Goal: Information Seeking & Learning: Learn about a topic

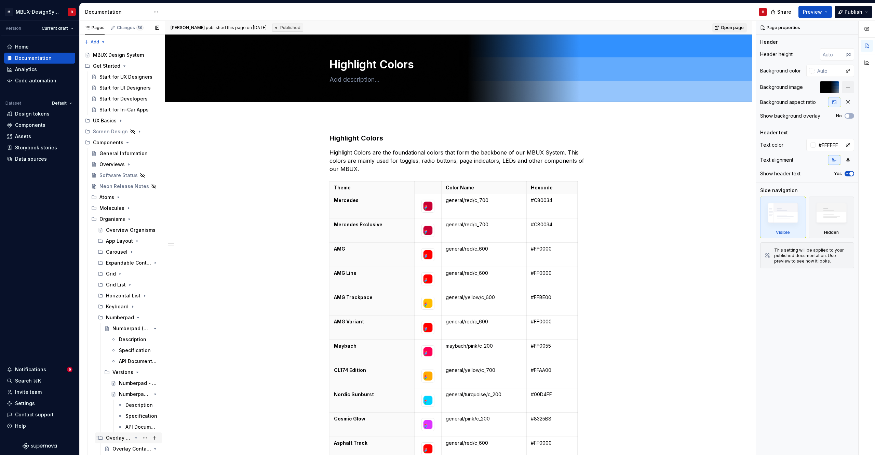
click at [137, 318] on icon "Page tree" at bounding box center [138, 317] width 2 height 1
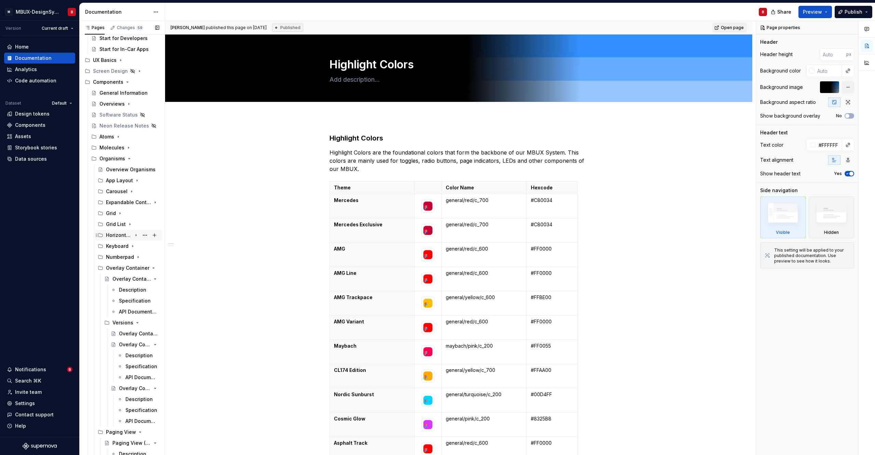
scroll to position [62, 0]
click at [133, 267] on icon "Page tree" at bounding box center [135, 266] width 5 height 5
click at [135, 278] on icon "Page tree" at bounding box center [136, 278] width 2 height 1
click at [133, 290] on icon "Page tree" at bounding box center [135, 288] width 5 height 5
click at [133, 299] on icon "Page tree" at bounding box center [135, 299] width 5 height 5
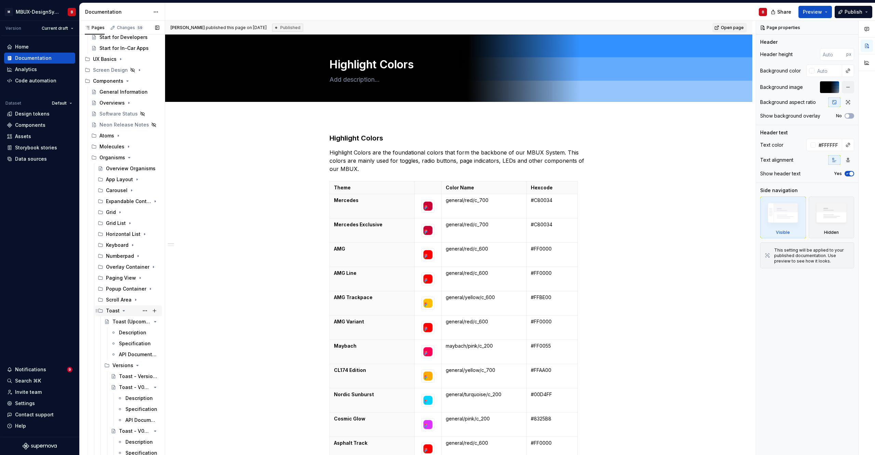
click at [122, 310] on icon "Page tree" at bounding box center [123, 310] width 5 height 5
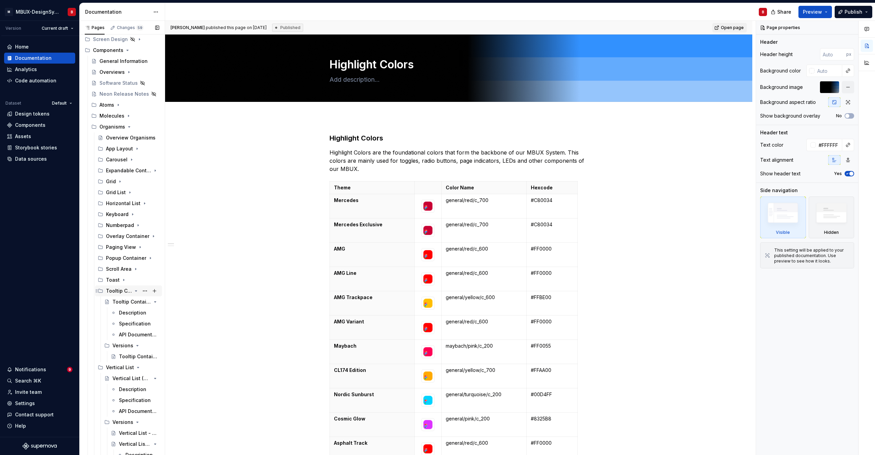
click at [133, 292] on icon "Page tree" at bounding box center [135, 290] width 5 height 5
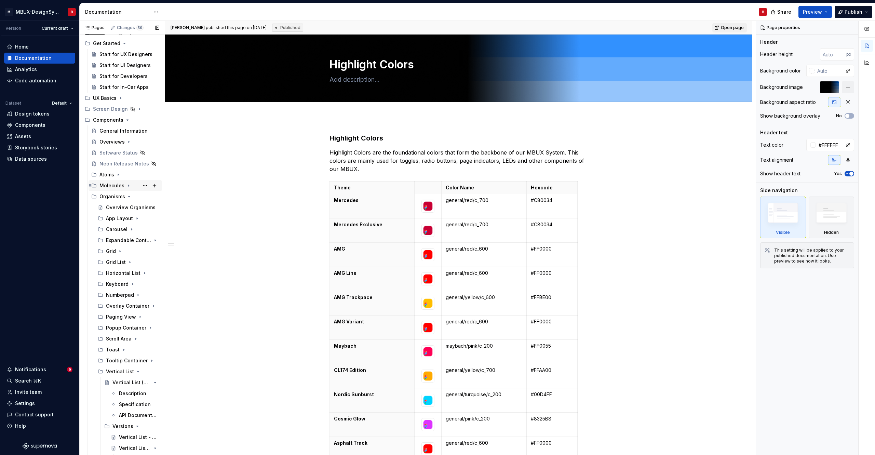
scroll to position [0, 0]
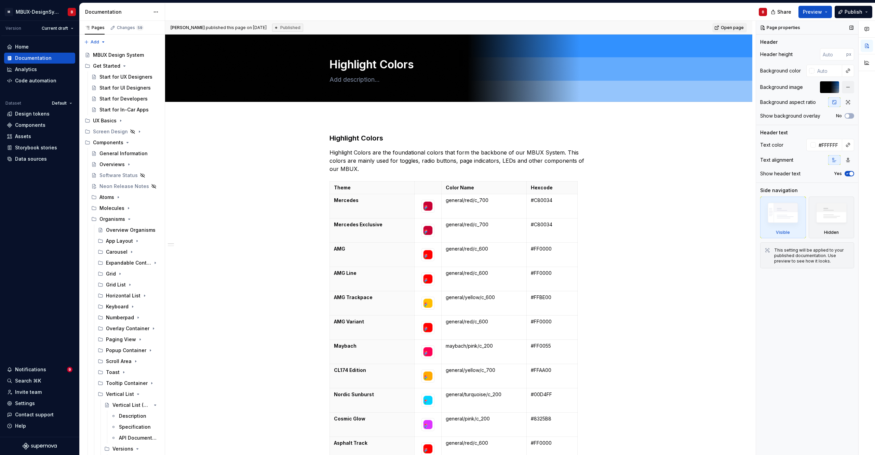
type textarea "*"
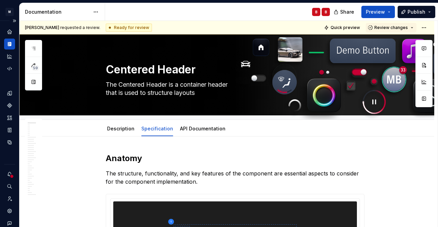
type textarea "*"
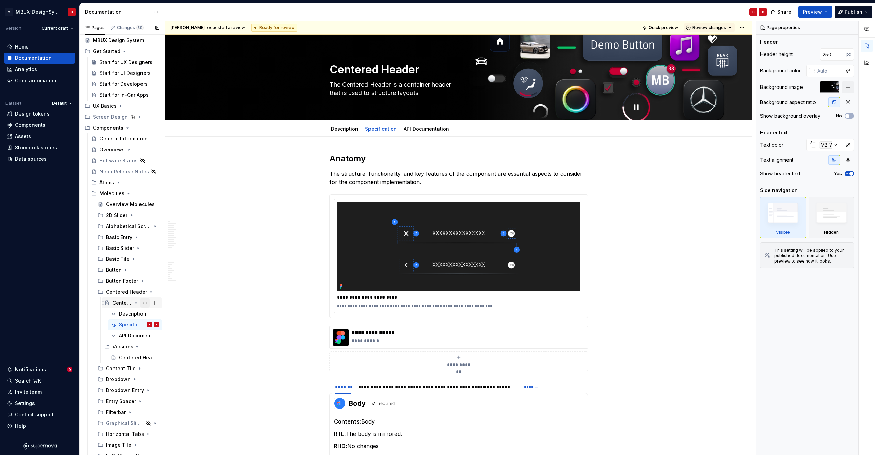
scroll to position [15, 0]
click at [135, 292] on icon "Page tree" at bounding box center [136, 291] width 2 height 1
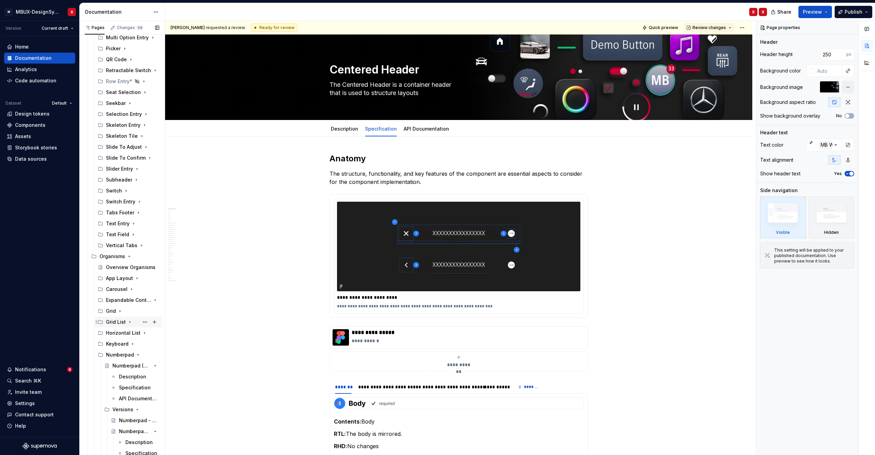
scroll to position [379, 0]
click at [121, 365] on div "Numberpad (Upcoming)" at bounding box center [121, 364] width 19 height 7
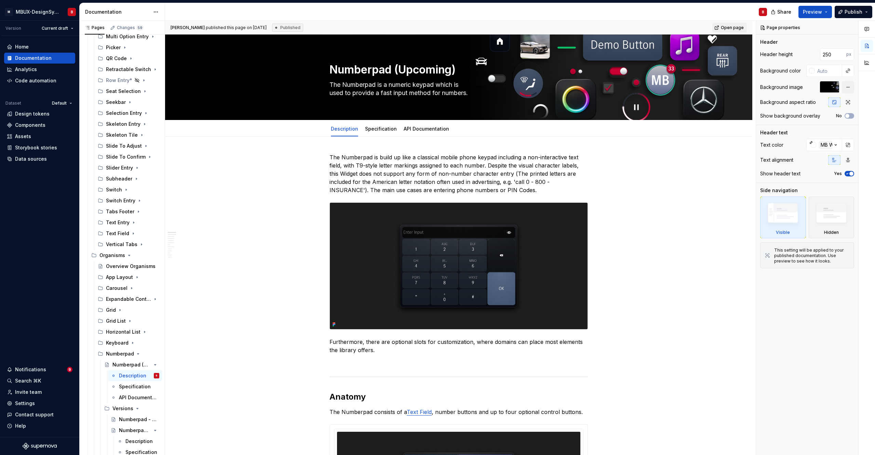
type textarea "*"
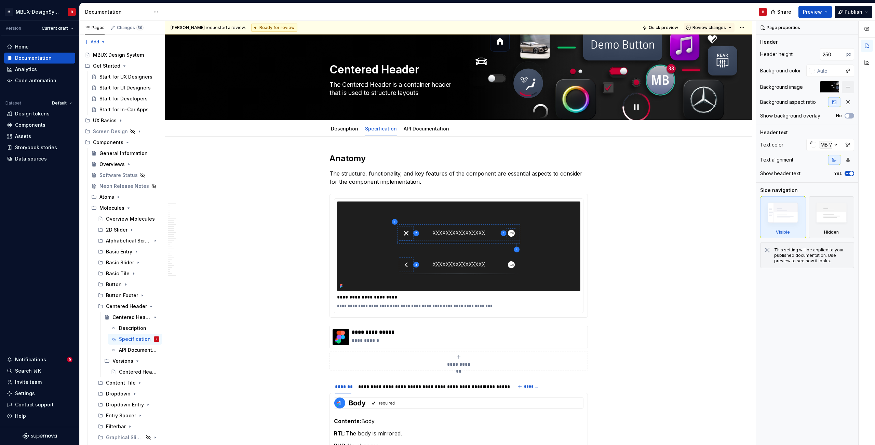
type textarea "*"
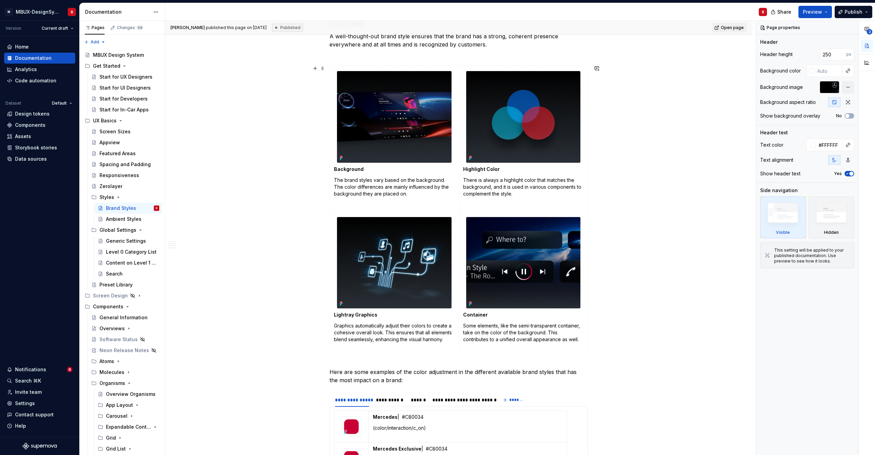
scroll to position [215, 0]
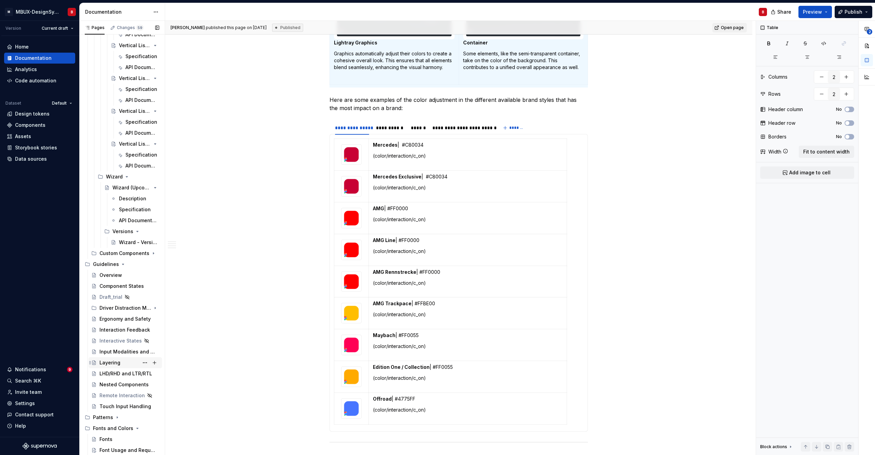
scroll to position [2820, 0]
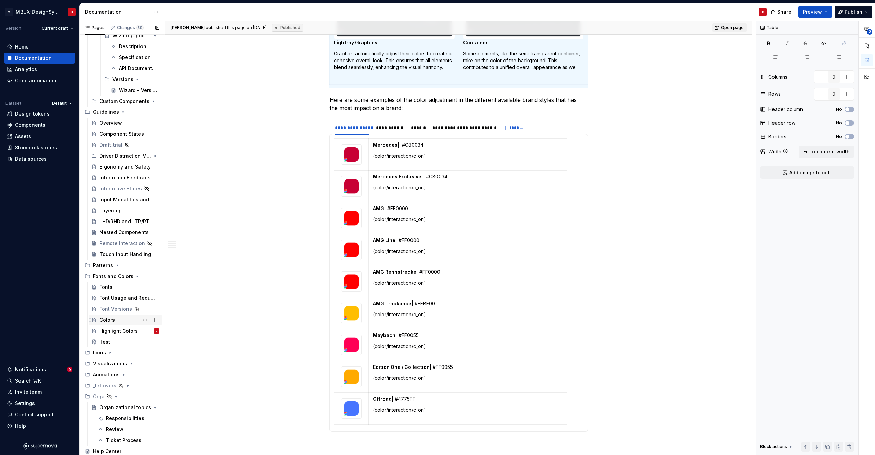
click at [109, 320] on div "Colors" at bounding box center [106, 320] width 15 height 7
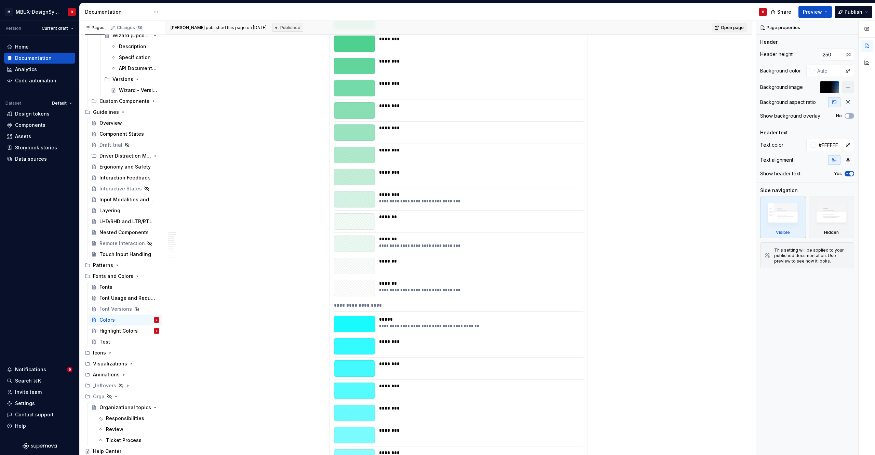
scroll to position [569, 0]
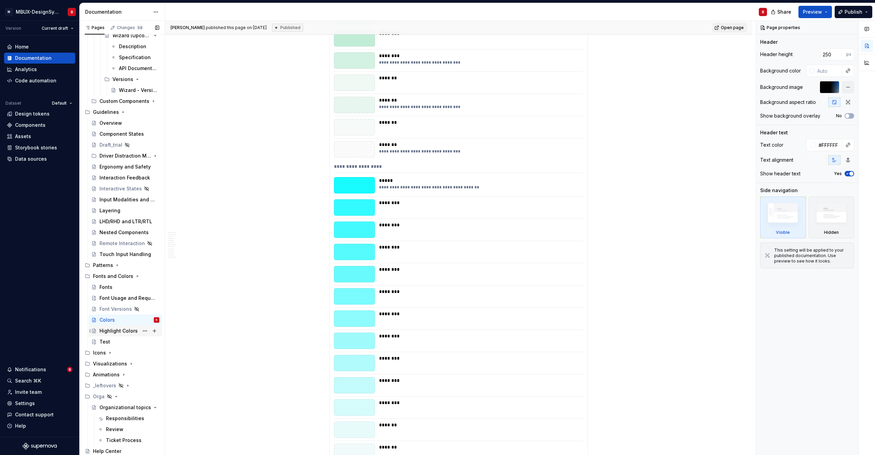
click at [122, 330] on div "Highlight Colors" at bounding box center [118, 330] width 38 height 7
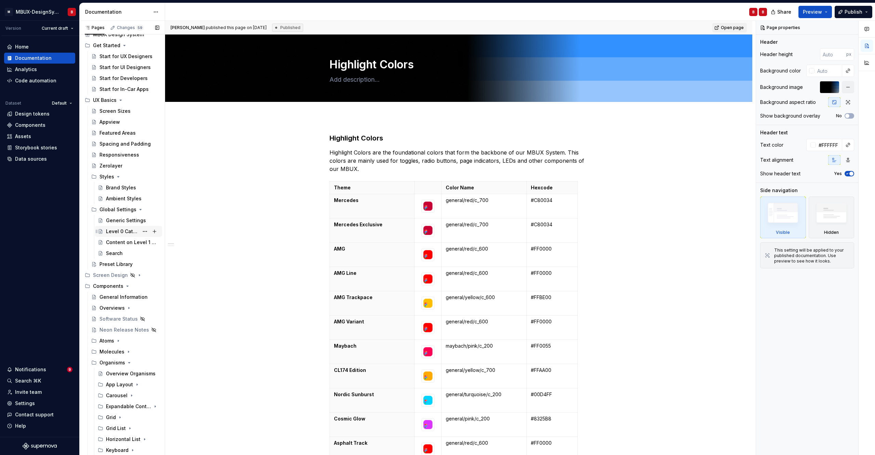
scroll to position [26, 0]
click at [117, 183] on div "Brand Styles" at bounding box center [121, 182] width 30 height 7
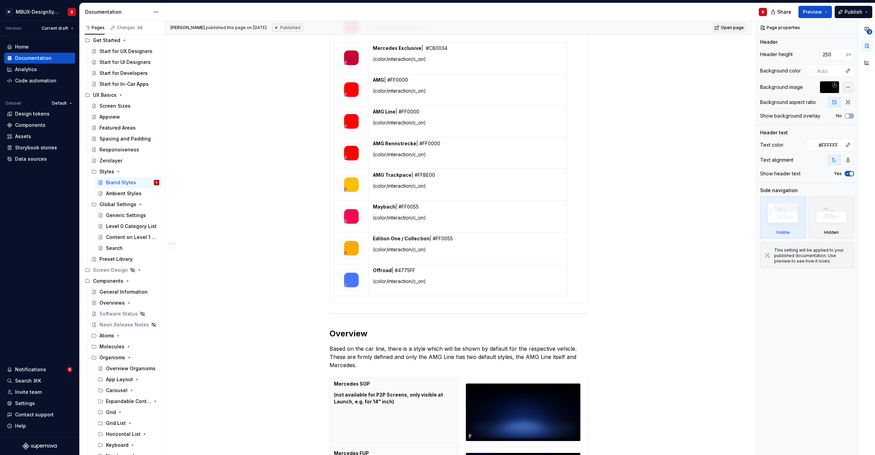
scroll to position [626, 0]
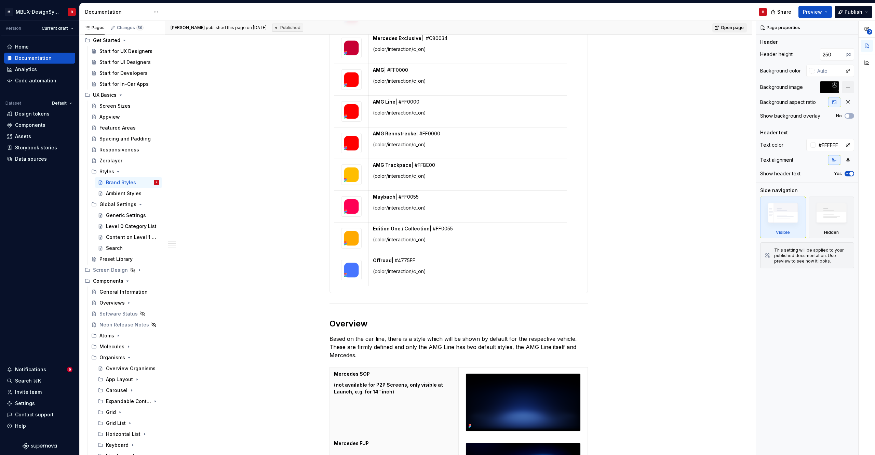
click at [122, 195] on div "Ambient Styles" at bounding box center [124, 193] width 36 height 7
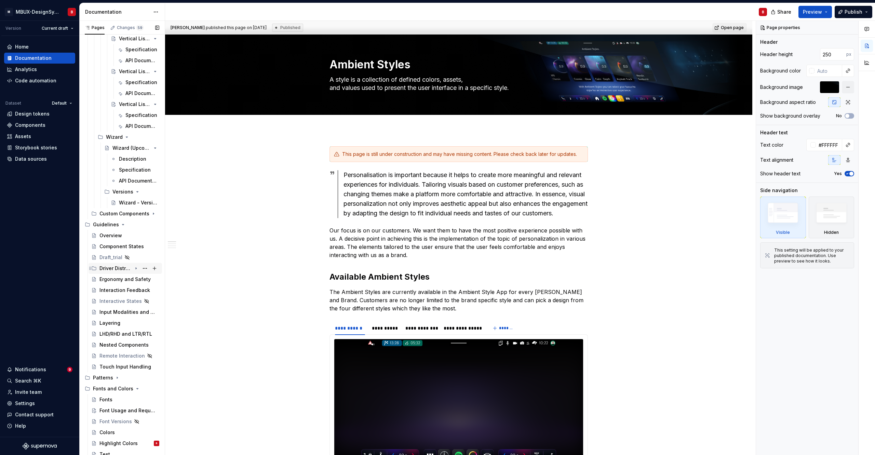
scroll to position [2820, 0]
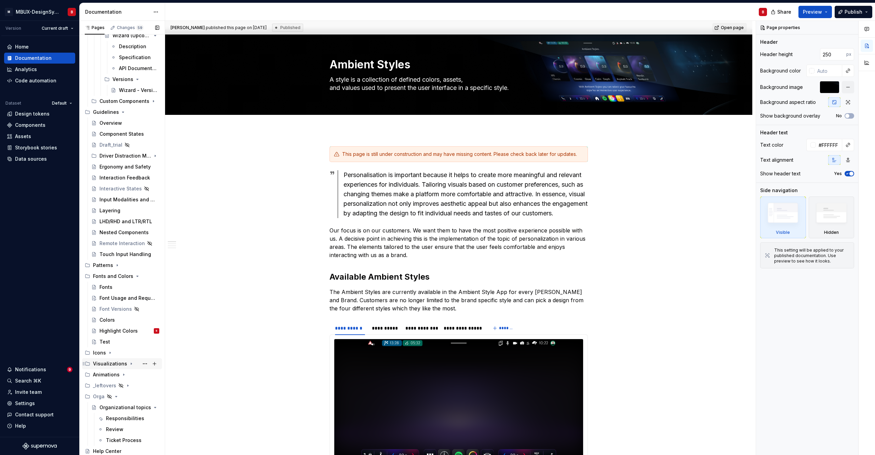
click at [131, 363] on icon "Page tree" at bounding box center [131, 364] width 1 height 2
click at [111, 383] on div "Lightray Graphics" at bounding box center [115, 385] width 32 height 7
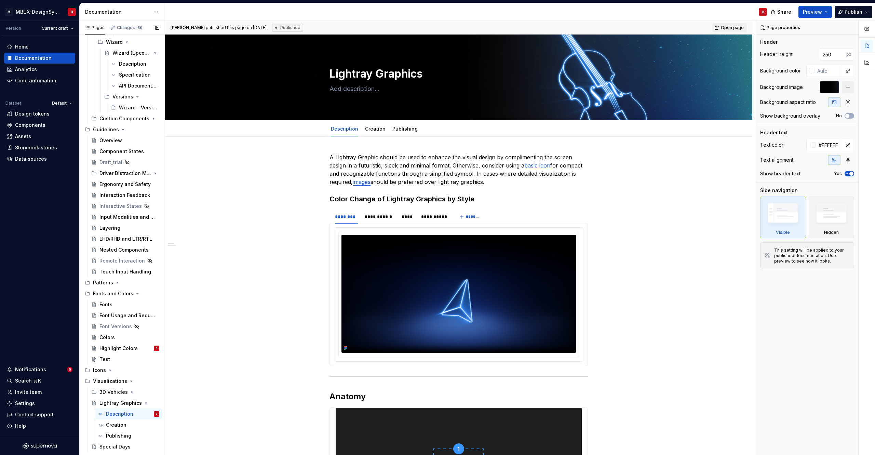
scroll to position [2753, 0]
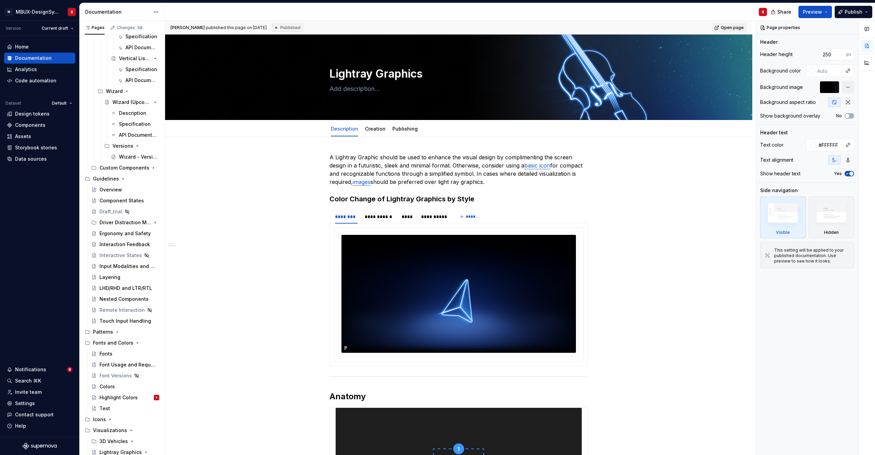
type textarea "*"
